Goal: Information Seeking & Learning: Find specific fact

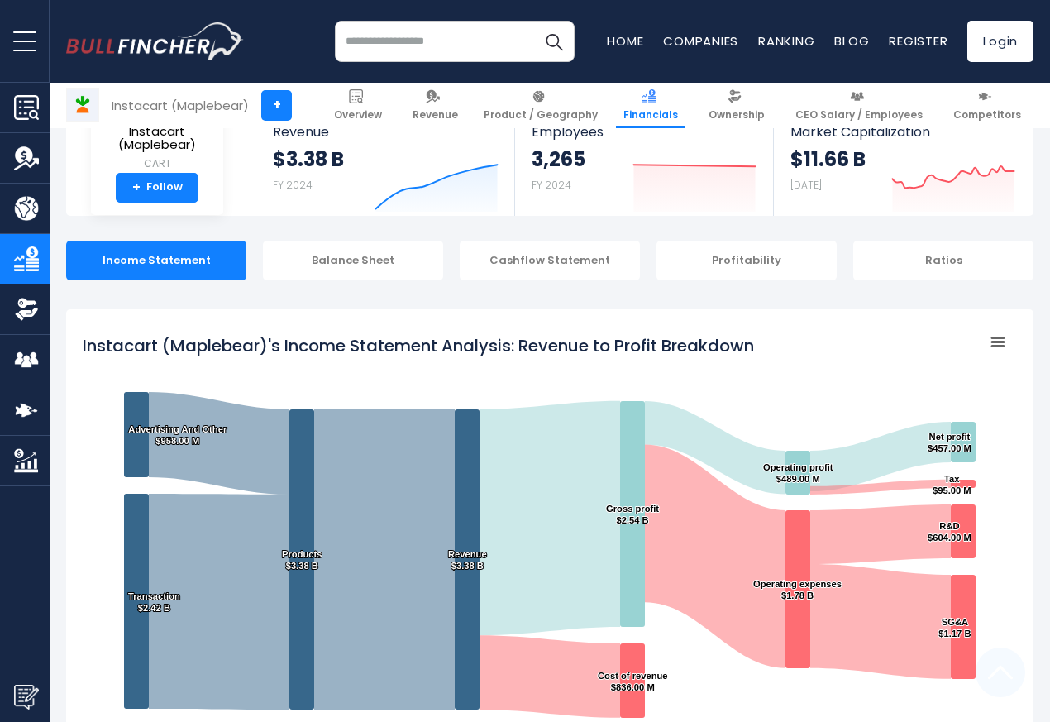
scroll to position [894, 0]
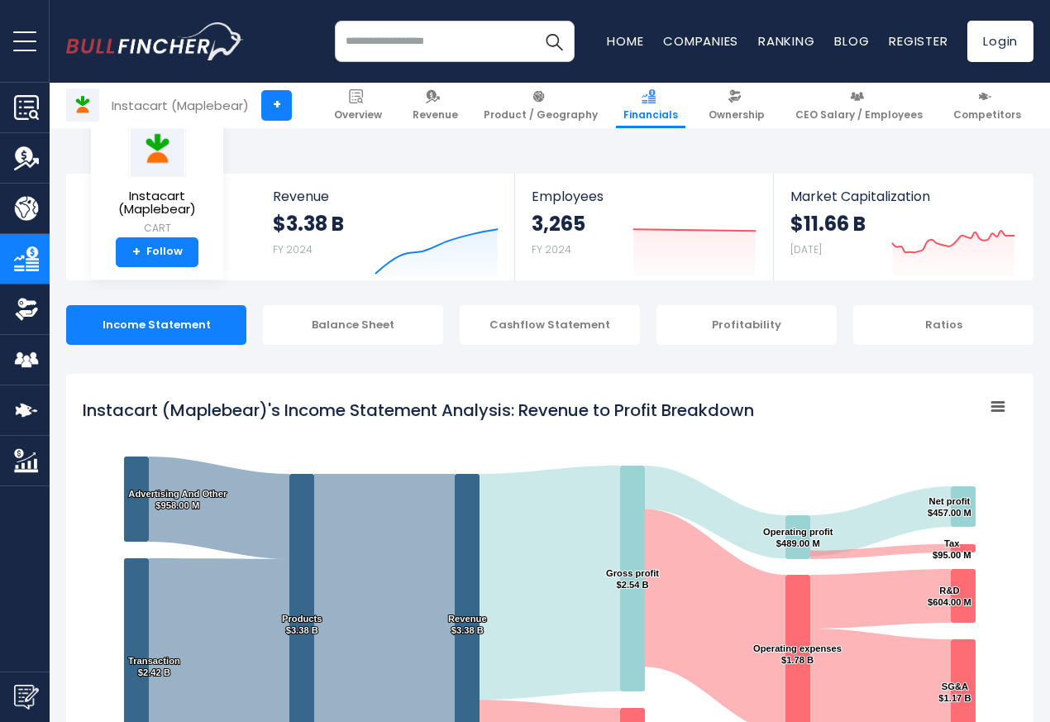
scroll to position [894, 0]
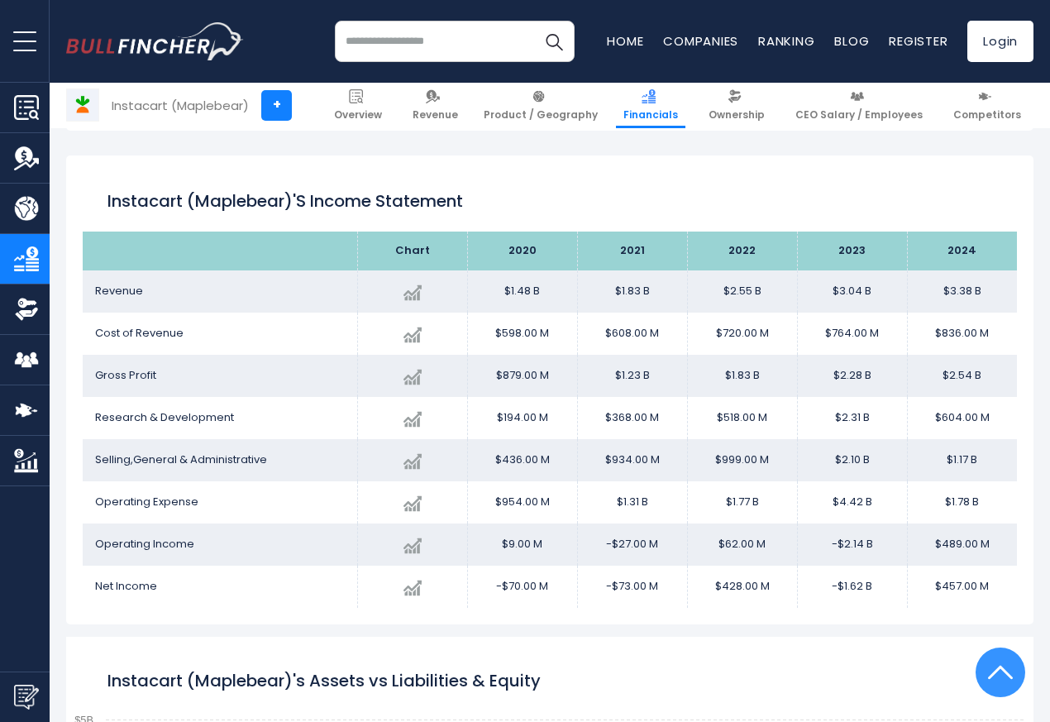
scroll to position [894, 0]
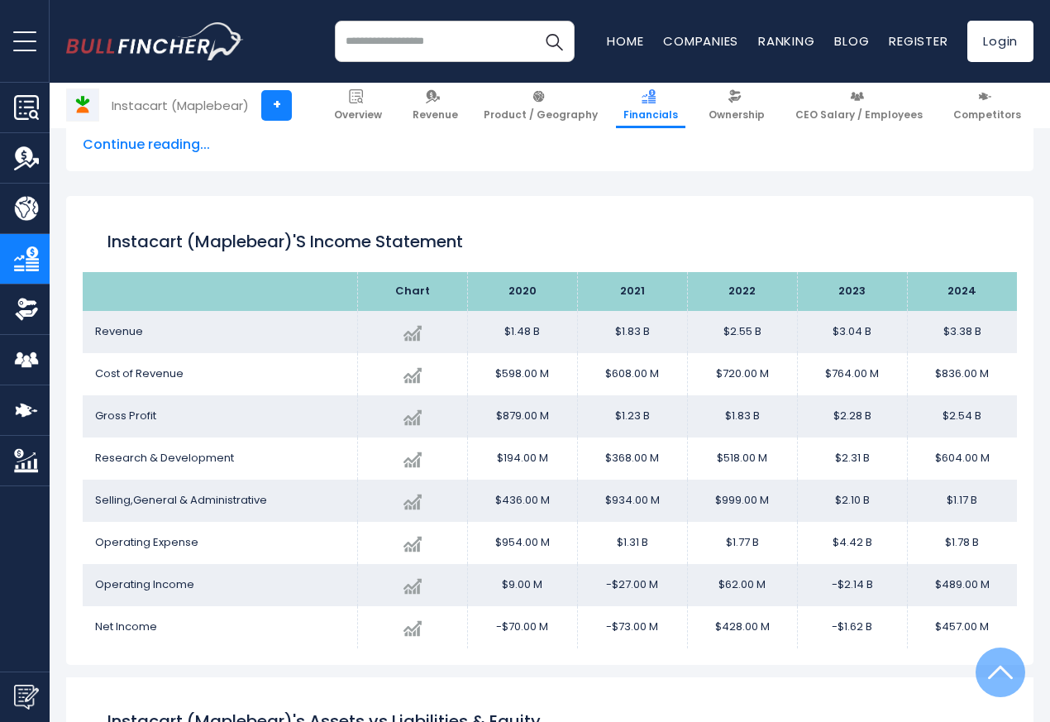
scroll to position [894, 0]
